Goal: Task Accomplishment & Management: Manage account settings

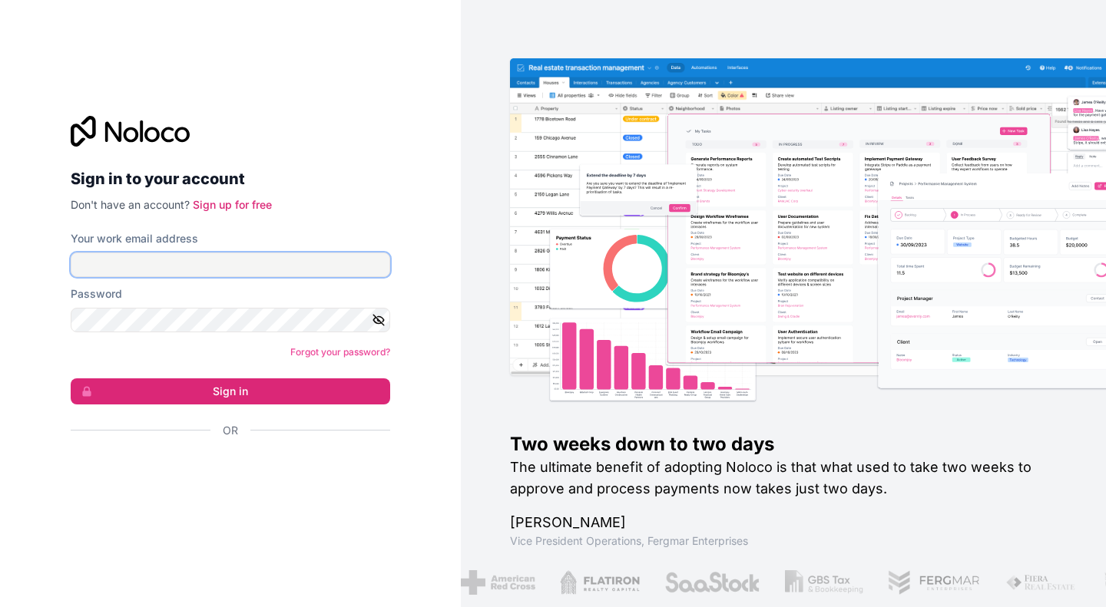
click at [200, 253] on input "Your work email address" at bounding box center [230, 265] width 319 height 25
type input "**********"
click at [373, 323] on icon "button" at bounding box center [379, 320] width 14 height 14
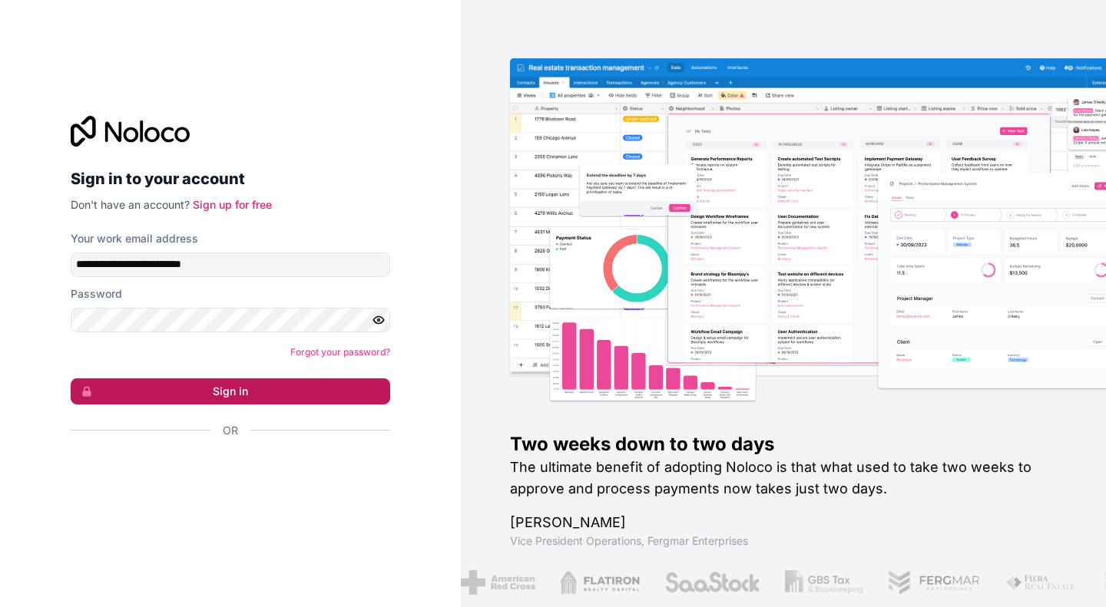
click at [350, 385] on button "Sign in" at bounding box center [230, 392] width 319 height 26
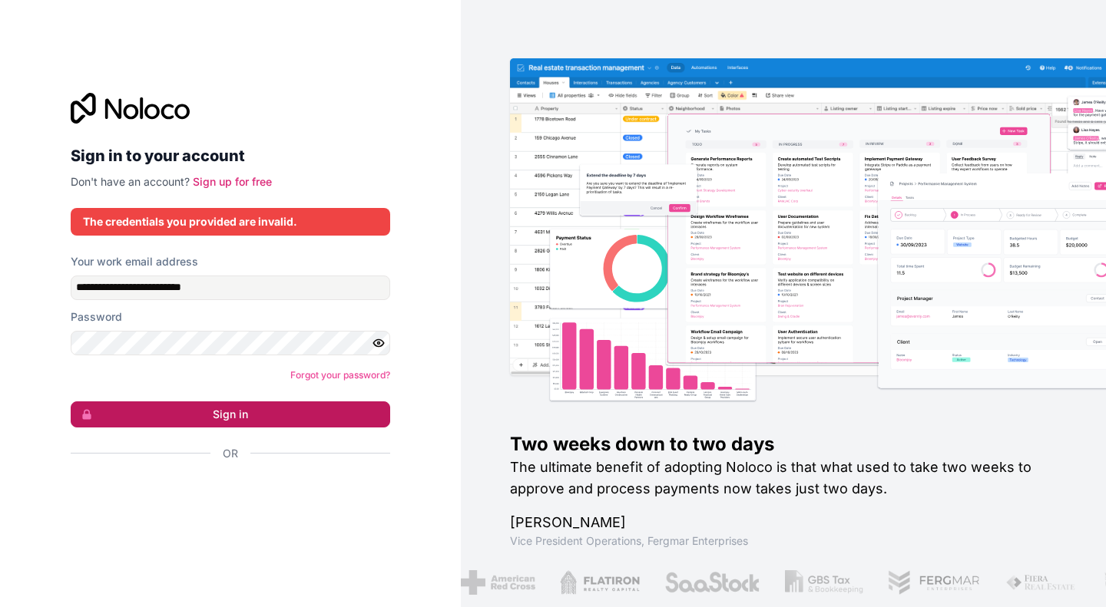
click at [307, 415] on button "Sign in" at bounding box center [230, 415] width 319 height 26
click at [238, 406] on button "Sign in" at bounding box center [230, 415] width 319 height 26
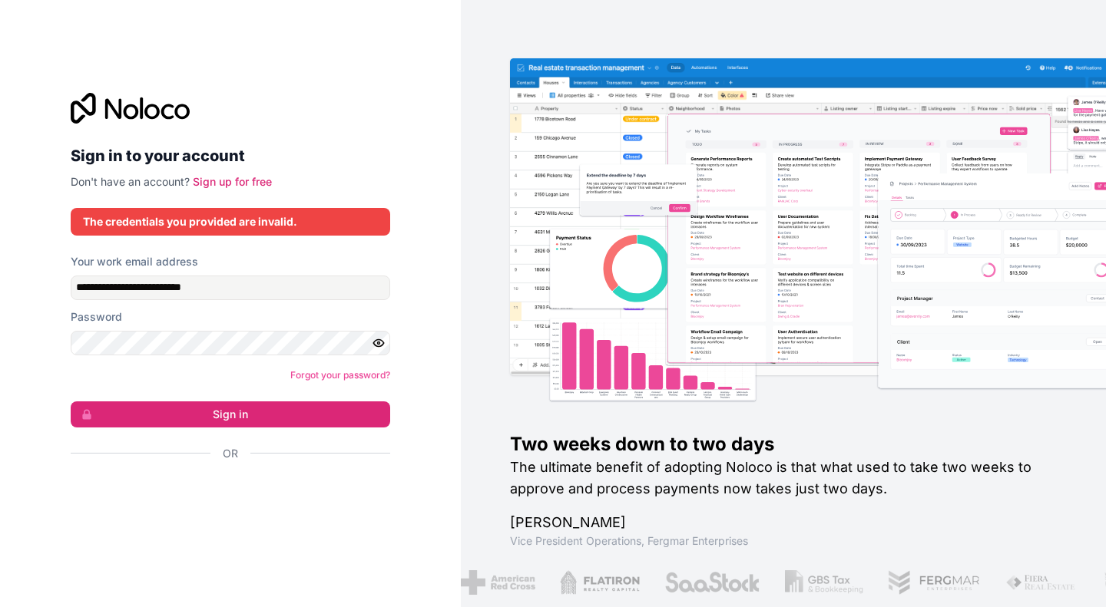
click at [243, 369] on div "Forgot your password?" at bounding box center [230, 375] width 319 height 15
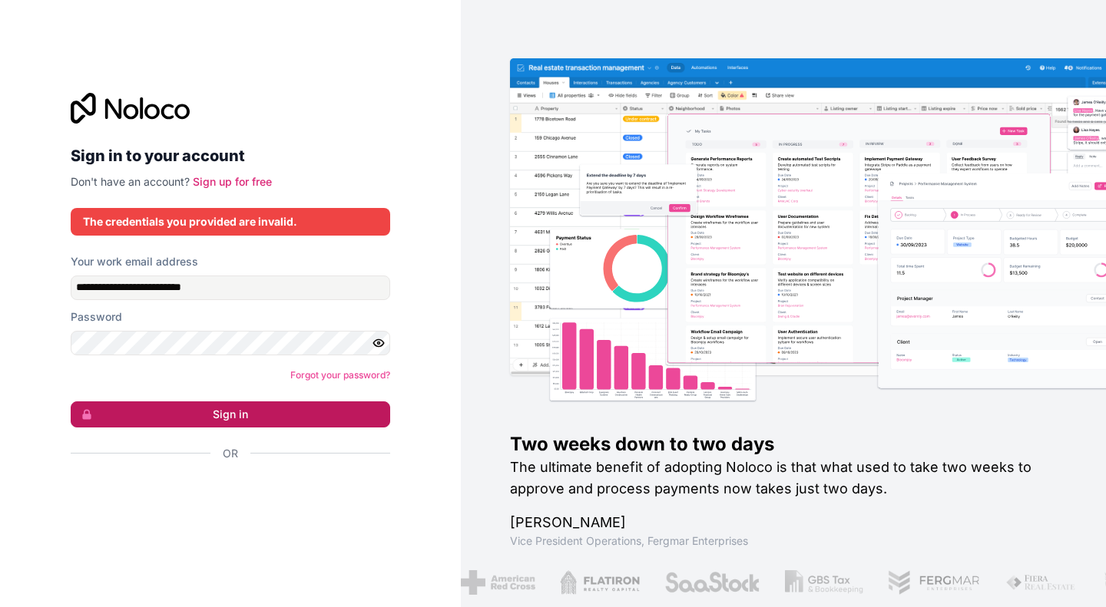
click at [268, 417] on button "Sign in" at bounding box center [230, 415] width 319 height 26
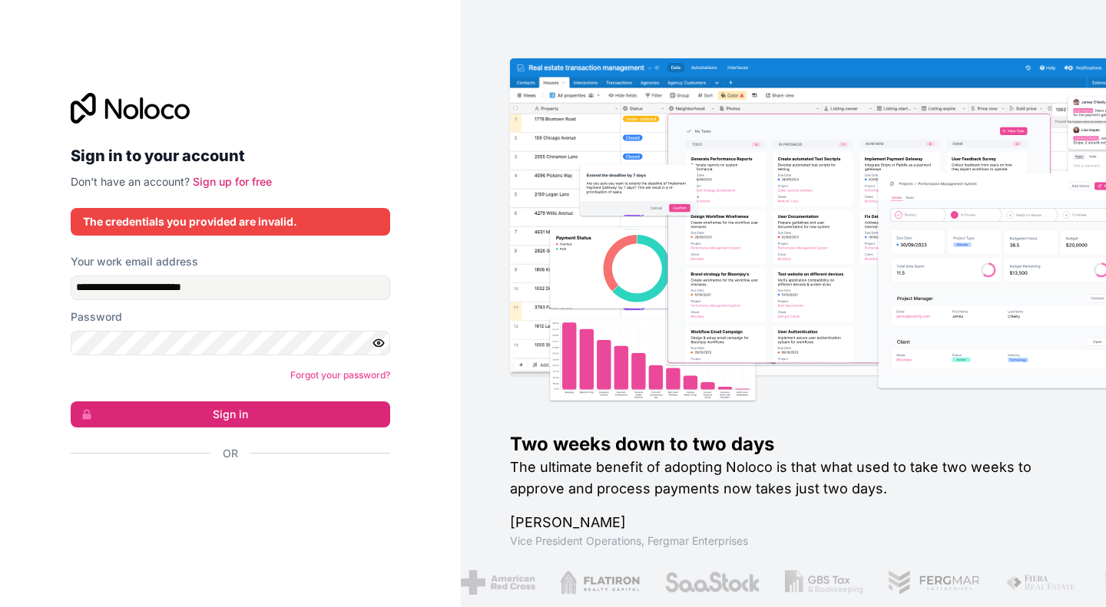
click at [270, 226] on div "The credentials you provided are invalid." at bounding box center [230, 221] width 295 height 15
drag, startPoint x: 78, startPoint y: 153, endPoint x: 262, endPoint y: 152, distance: 183.5
click at [262, 152] on h2 "Sign in to your account" at bounding box center [230, 156] width 319 height 28
click at [225, 154] on h2 "Sign in to your account" at bounding box center [230, 156] width 319 height 28
click at [237, 291] on input "**********" at bounding box center [230, 288] width 319 height 25
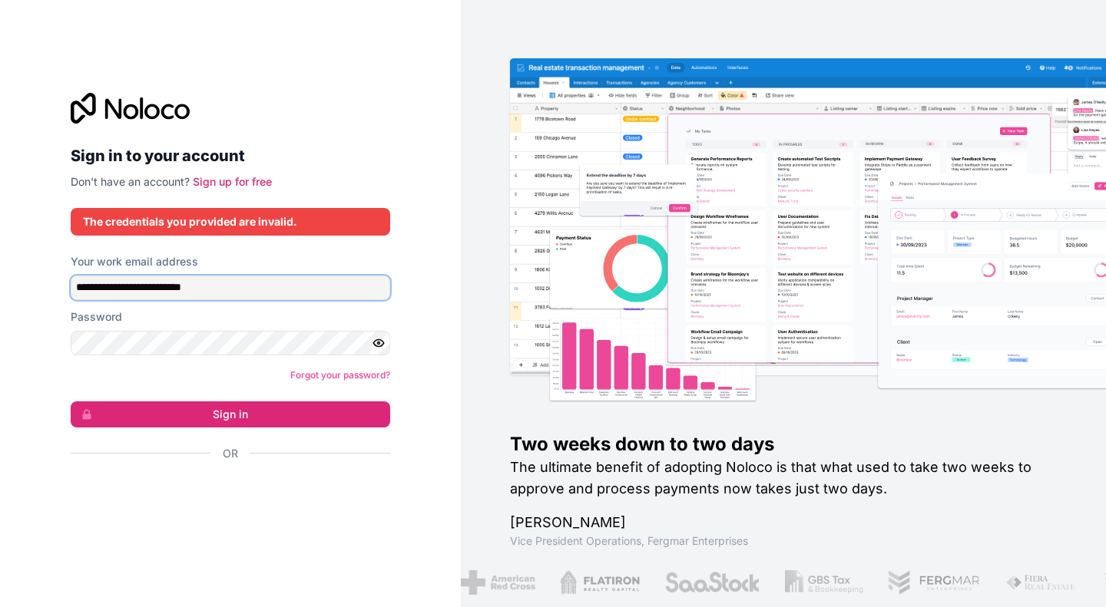
click at [237, 291] on input "**********" at bounding box center [230, 288] width 319 height 25
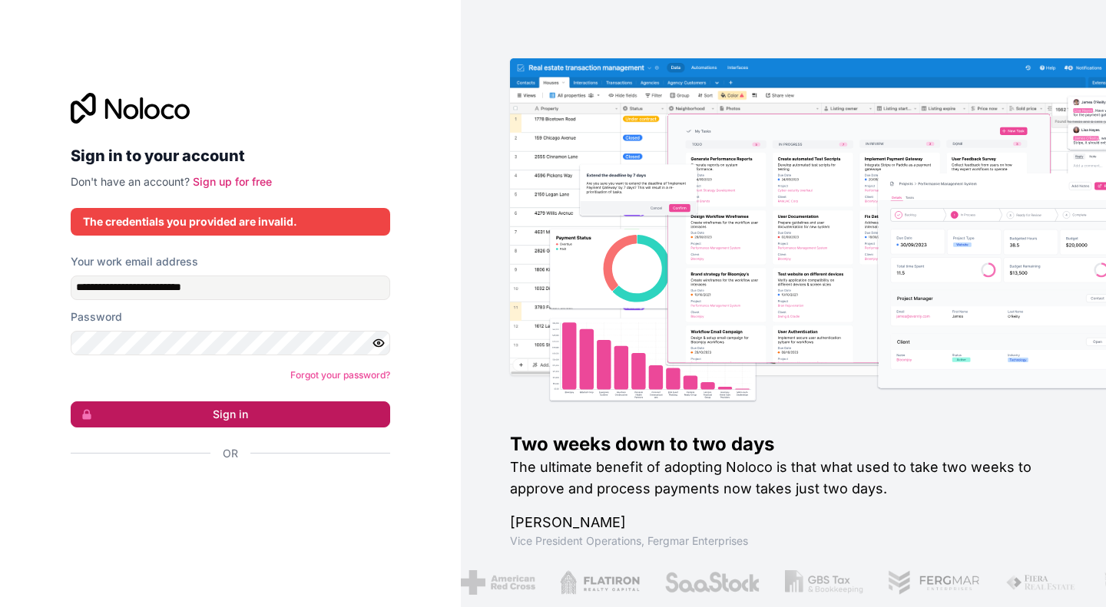
click at [284, 406] on button "Sign in" at bounding box center [230, 415] width 319 height 26
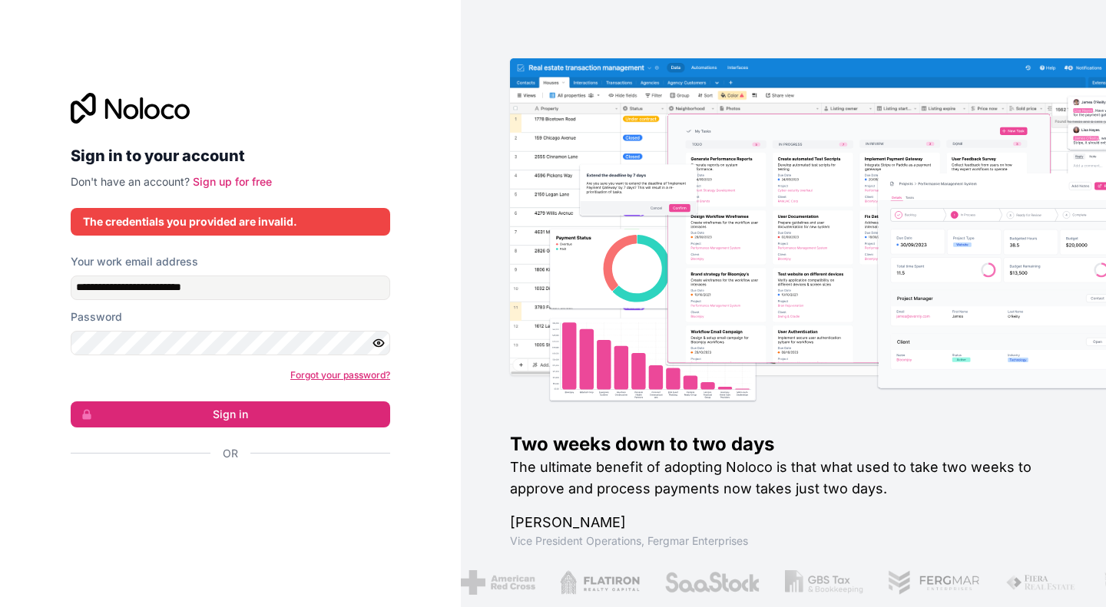
click at [331, 374] on link "Forgot your password?" at bounding box center [340, 375] width 100 height 12
